Goal: Find specific page/section: Find specific page/section

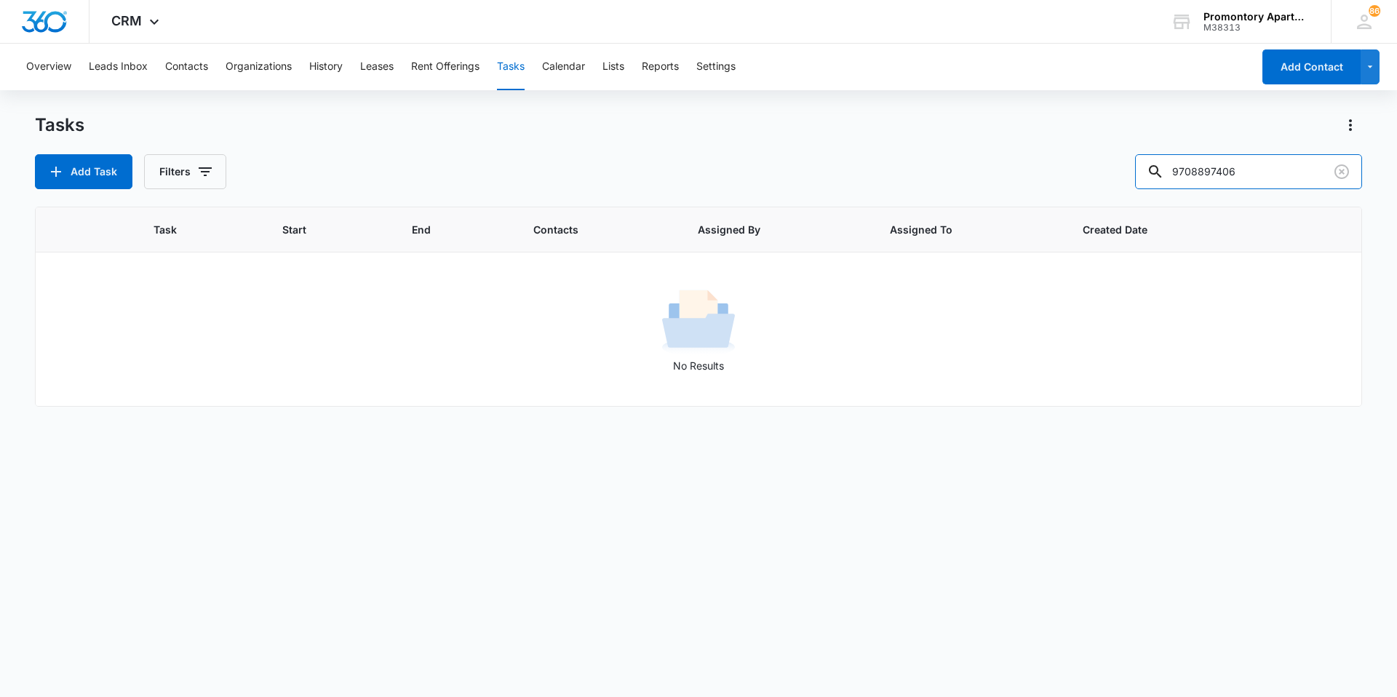
drag, startPoint x: 1301, startPoint y: 178, endPoint x: 1126, endPoint y: 192, distance: 175.9
click at [1126, 192] on div "Tasks Add Task Filters 9708897406 Task Start End Contacts Assigned By Assigned …" at bounding box center [698, 404] width 1327 height 582
type input "mi"
click at [200, 71] on button "Contacts" at bounding box center [186, 67] width 43 height 47
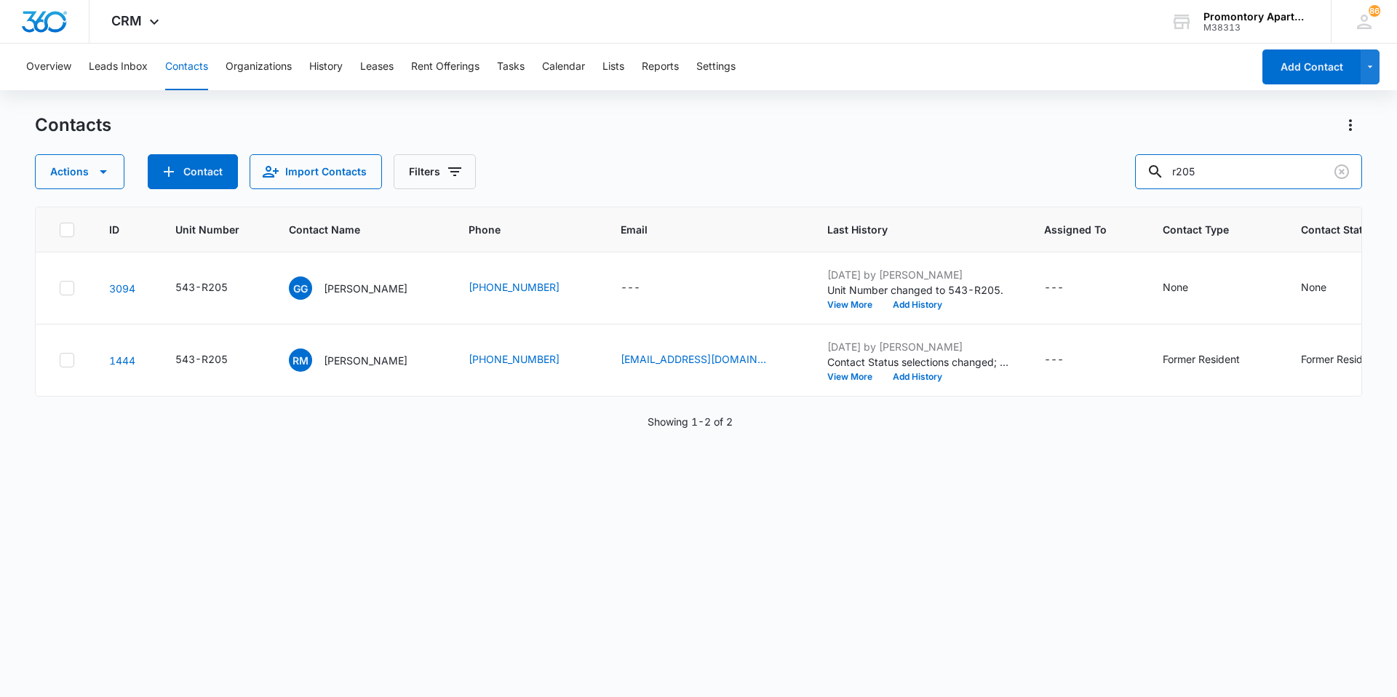
drag, startPoint x: 1228, startPoint y: 164, endPoint x: 1097, endPoint y: 170, distance: 131.0
click at [1097, 169] on div "Actions Contact Import Contacts Filters r205" at bounding box center [698, 171] width 1327 height 35
type input "[PERSON_NAME]"
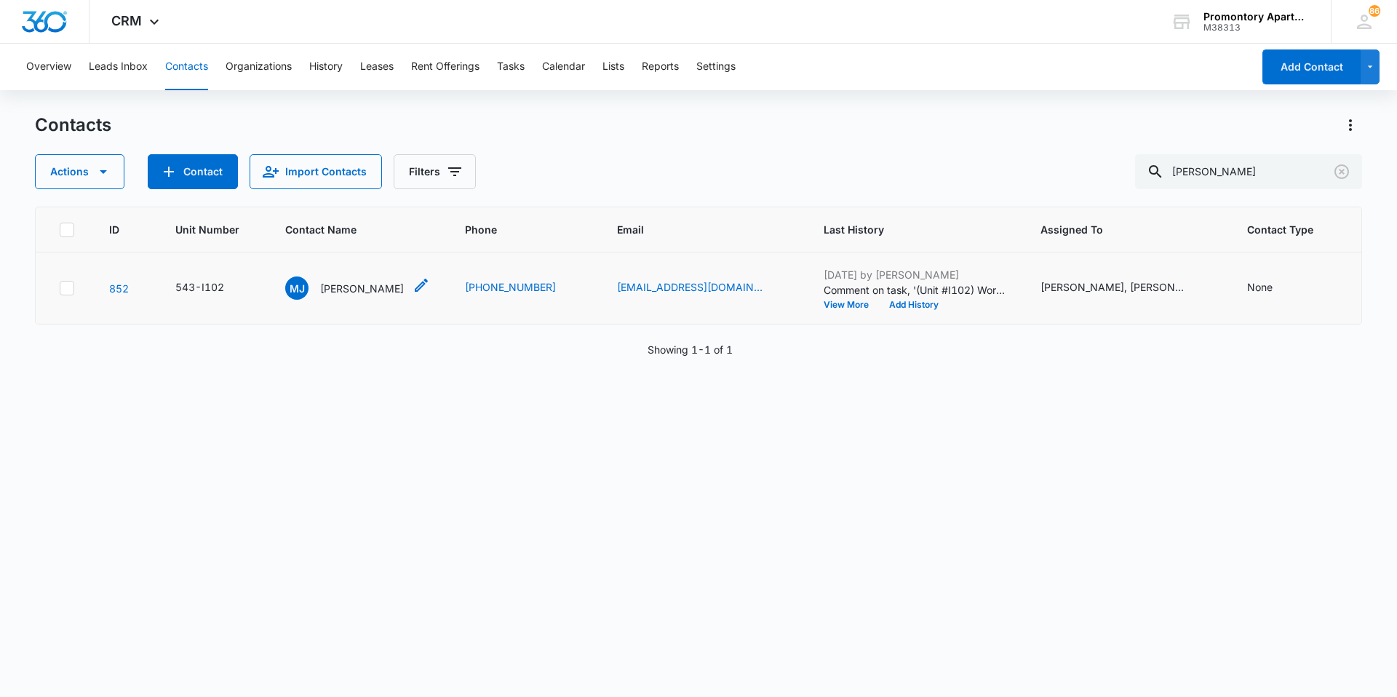
click at [293, 297] on span "MJ" at bounding box center [296, 287] width 23 height 23
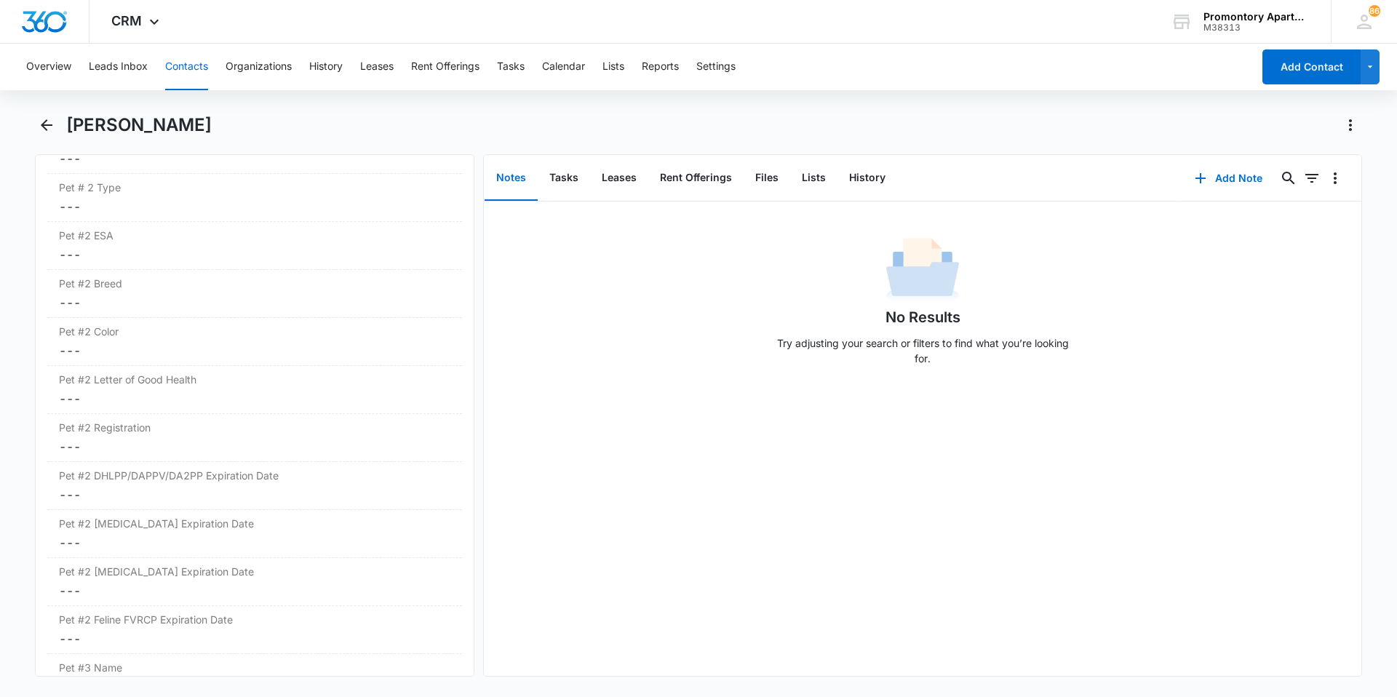
scroll to position [2764, 0]
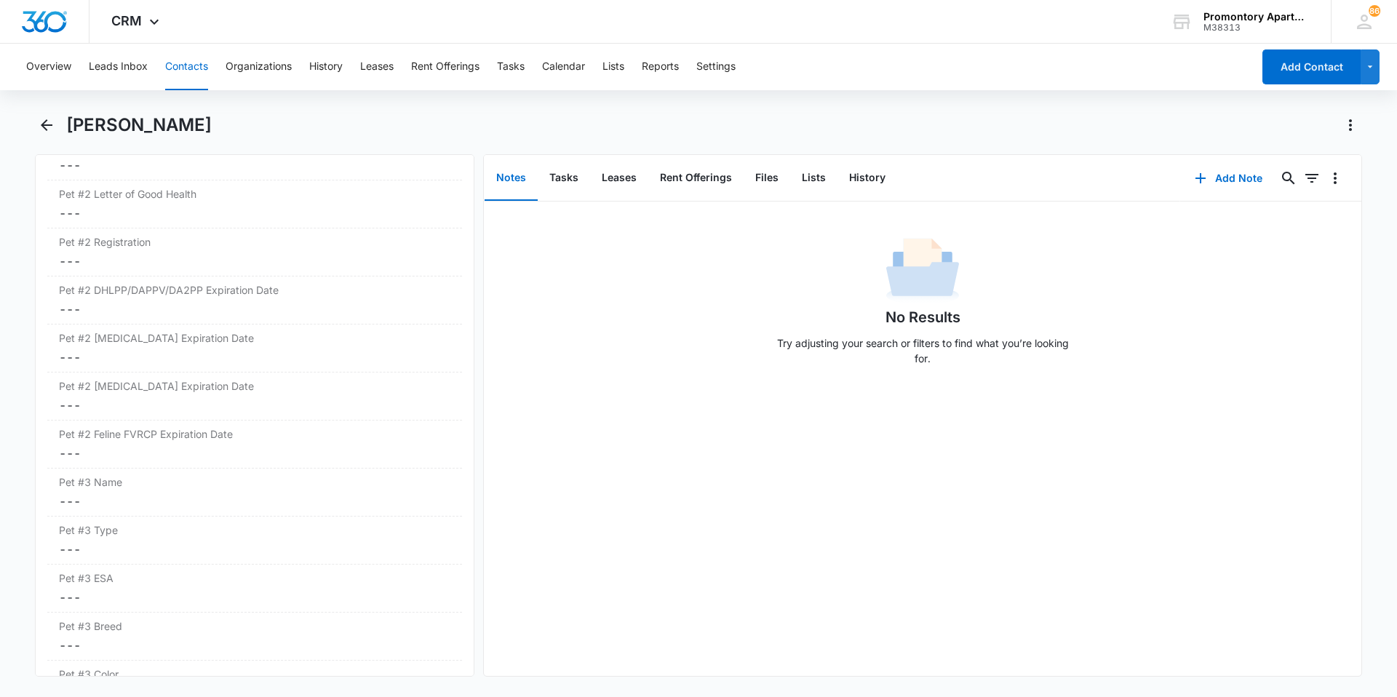
drag, startPoint x: 585, startPoint y: 465, endPoint x: 602, endPoint y: 433, distance: 36.1
click at [585, 464] on div "No Results Try adjusting your search or filters to find what you’re looking for." at bounding box center [922, 439] width 877 height 474
click at [53, 127] on icon "Back" at bounding box center [46, 124] width 17 height 17
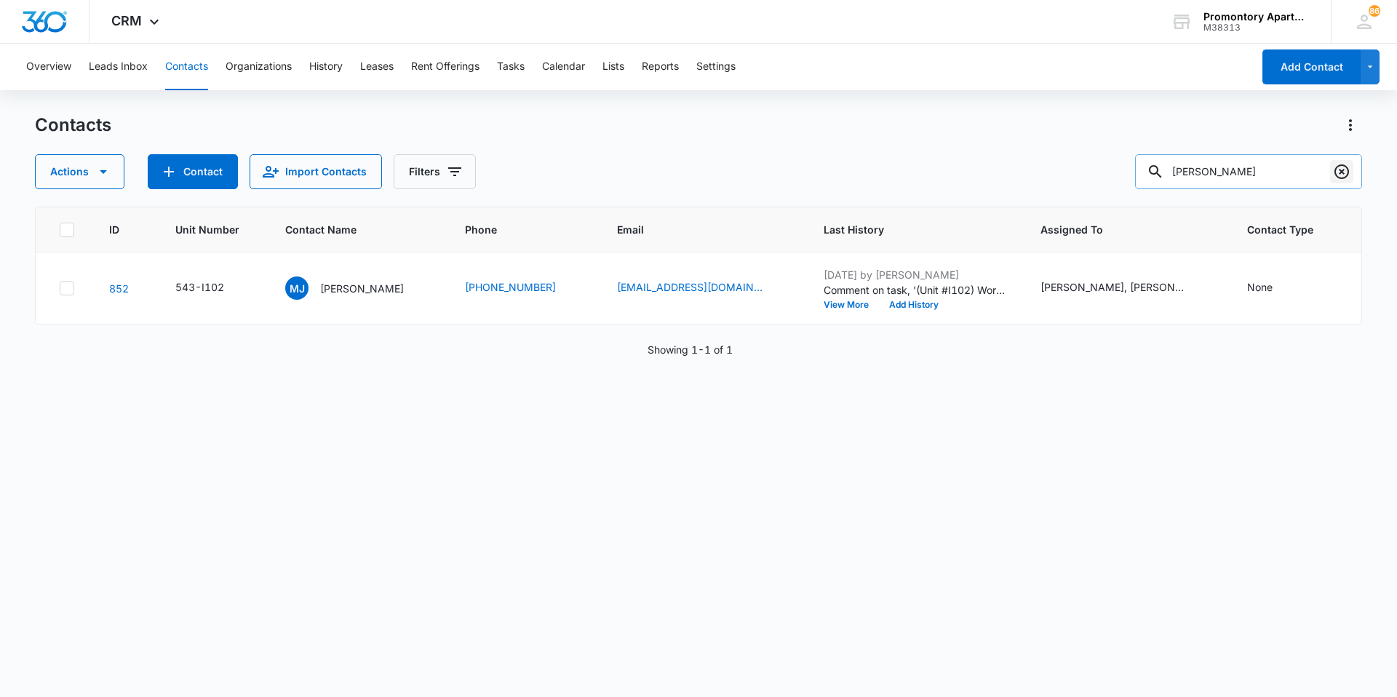
click at [1339, 170] on icon "Clear" at bounding box center [1341, 171] width 17 height 17
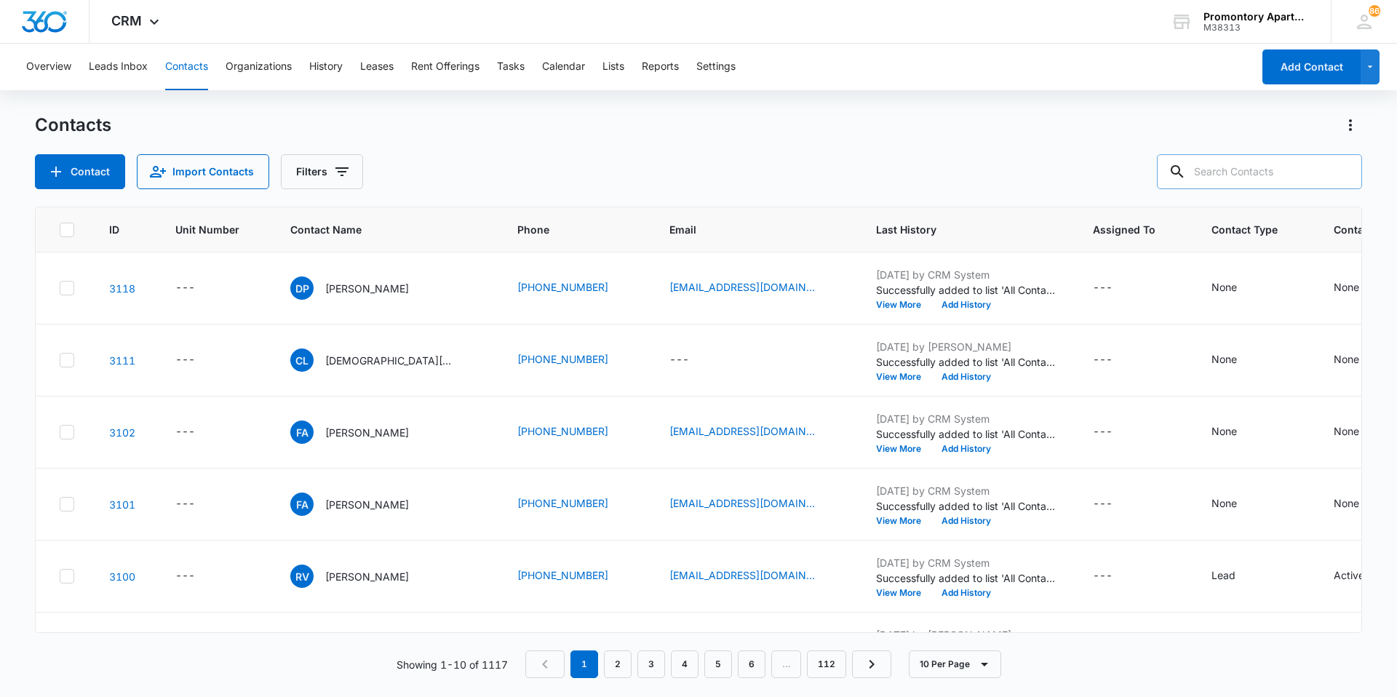
click at [1235, 184] on input "text" at bounding box center [1259, 171] width 205 height 35
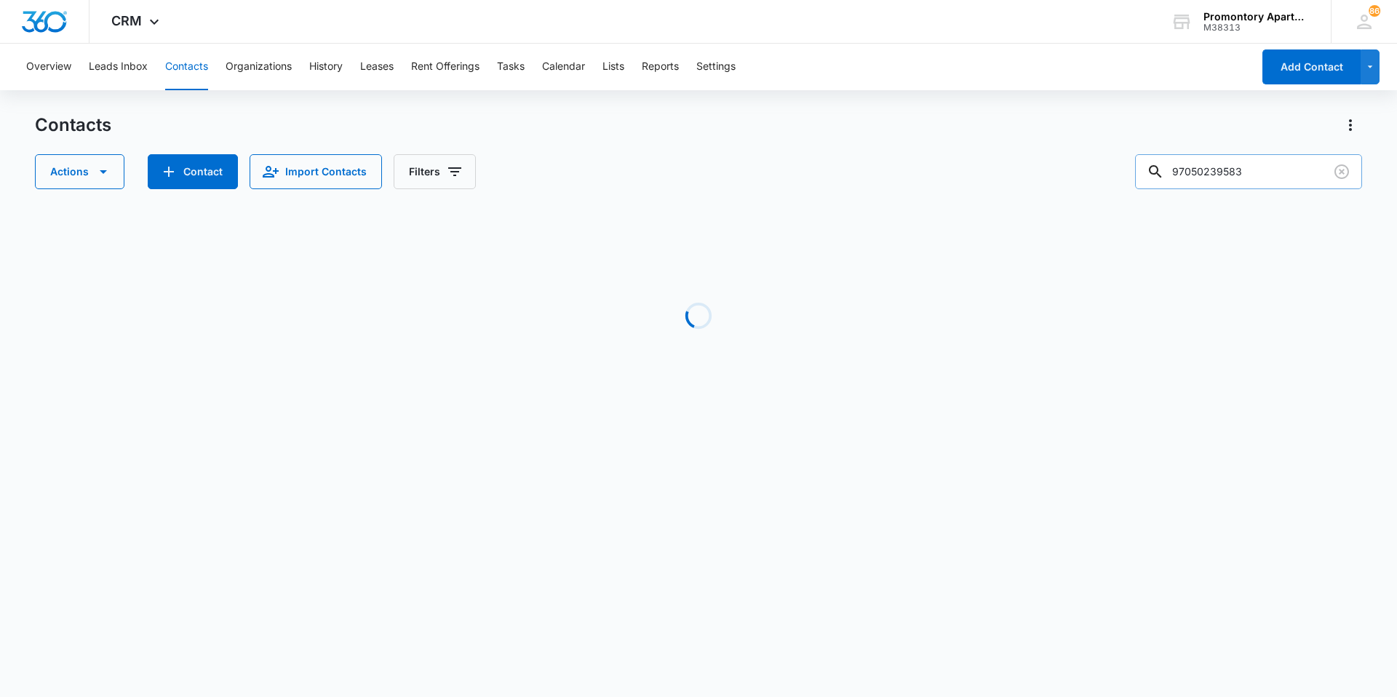
type input "9705023958"
